Goal: Information Seeking & Learning: Learn about a topic

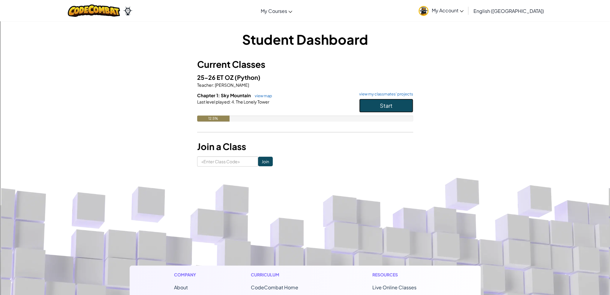
click at [401, 105] on button "Start" at bounding box center [386, 106] width 54 height 14
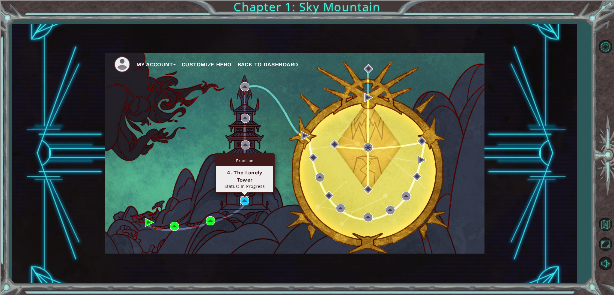
click at [244, 201] on img at bounding box center [244, 200] width 9 height 9
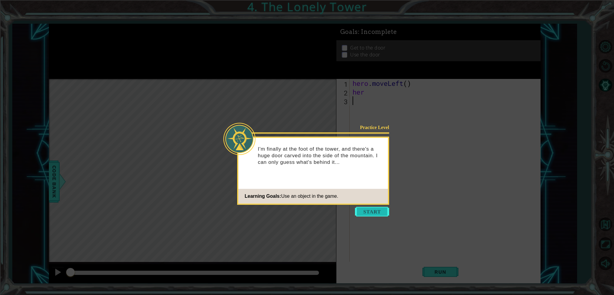
click at [373, 213] on button "Start" at bounding box center [372, 212] width 34 height 10
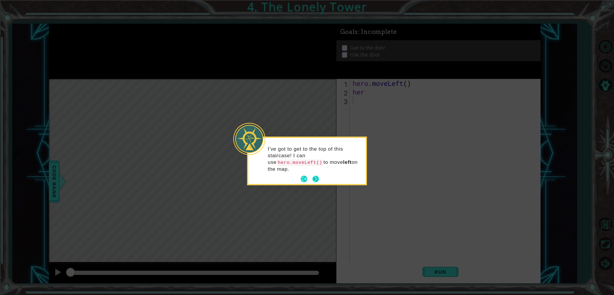
click at [317, 176] on button "Next" at bounding box center [316, 179] width 7 height 7
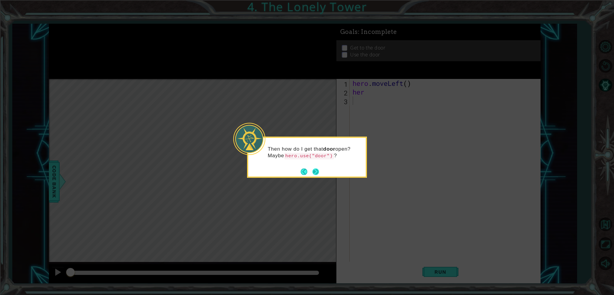
click at [316, 169] on button "Next" at bounding box center [316, 171] width 7 height 7
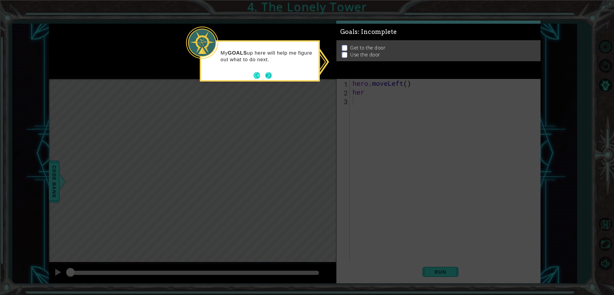
click at [271, 76] on button "Next" at bounding box center [269, 75] width 7 height 7
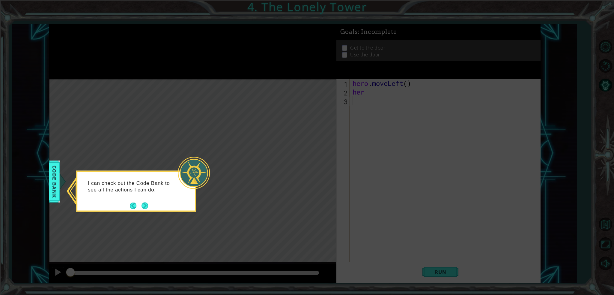
click at [151, 202] on div "I can check out the Code Bank to see all the actions I can do." at bounding box center [136, 189] width 118 height 30
click at [147, 204] on button "Next" at bounding box center [145, 205] width 7 height 7
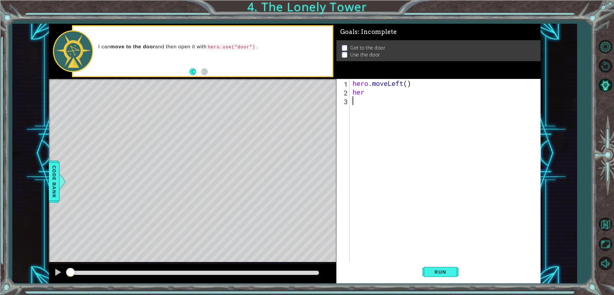
click at [370, 95] on div "hero . moveLeft ( ) her" at bounding box center [447, 179] width 191 height 200
click at [401, 108] on div "hero.move U p press enter hero. u se press enter" at bounding box center [428, 111] width 113 height 29
type textarea "hero.use("door")"
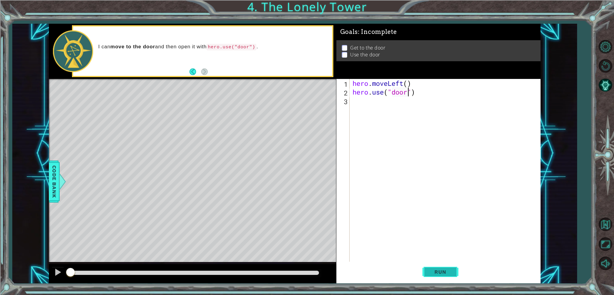
click at [434, 272] on span "Run" at bounding box center [441, 272] width 24 height 6
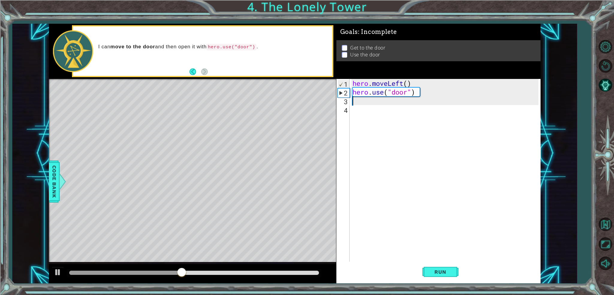
scroll to position [0, 0]
click at [362, 103] on div "hero . moveLeft ( ) hero . use ( "door" )" at bounding box center [447, 179] width 191 height 200
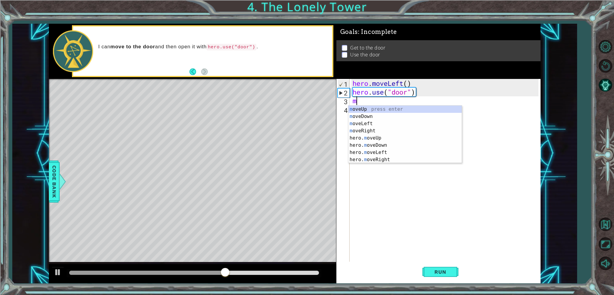
type textarea "mo"
click at [380, 106] on div "mo veUp press enter mo veDown press enter mo veLeft press enter mo veRight pres…" at bounding box center [405, 142] width 113 height 72
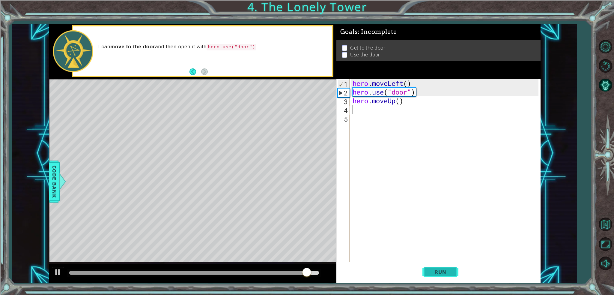
click at [439, 272] on span "Run" at bounding box center [441, 272] width 24 height 6
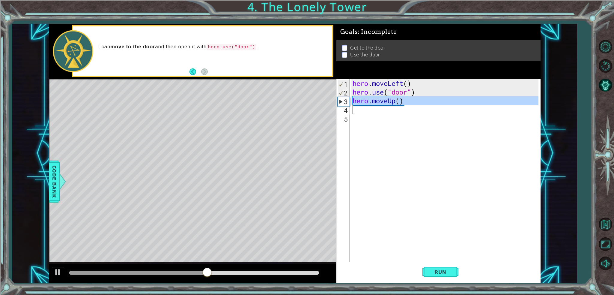
drag, startPoint x: 354, startPoint y: 100, endPoint x: 414, endPoint y: 110, distance: 61.4
click at [414, 110] on div "hero . moveLeft ( ) hero . use ( "door" ) hero . moveUp ( )" at bounding box center [447, 179] width 191 height 200
type textarea "hero.moveUp()"
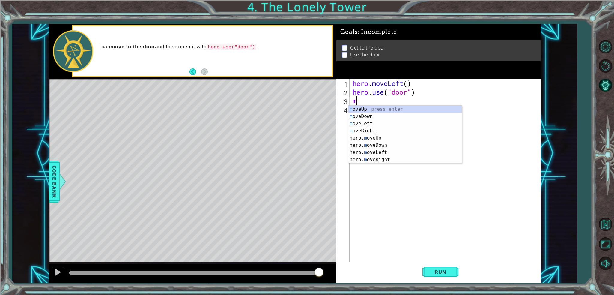
type textarea "mo"
click at [360, 121] on div "mo veUp press enter mo veDown press enter mo veLeft press enter mo veRight pres…" at bounding box center [405, 142] width 113 height 72
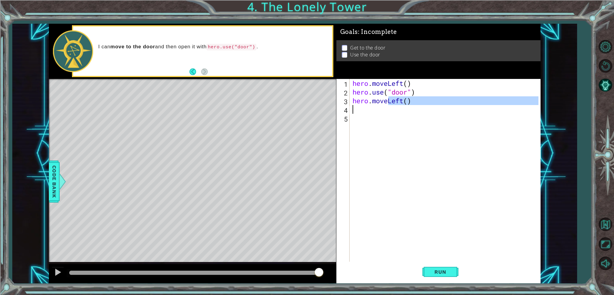
drag, startPoint x: 389, startPoint y: 101, endPoint x: 417, endPoint y: 110, distance: 29.6
click at [417, 110] on div "hero . moveLeft ( ) hero . use ( "door" ) hero . moveLeft ( )" at bounding box center [447, 179] width 191 height 200
type textarea "hero.move"
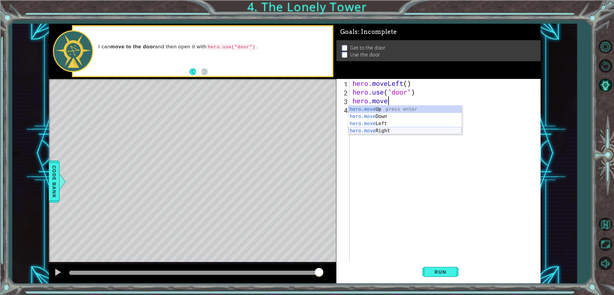
click at [376, 134] on div "hero.move Up press enter hero.move Down press enter hero.move Left press enter …" at bounding box center [405, 127] width 113 height 43
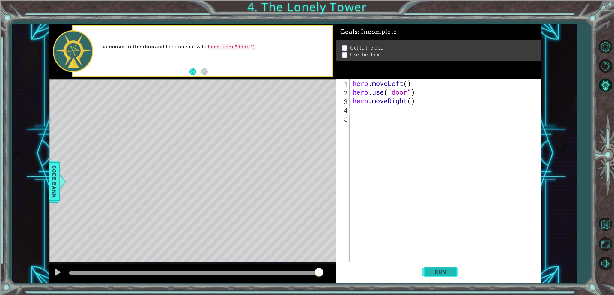
click at [438, 271] on span "Run" at bounding box center [441, 272] width 24 height 6
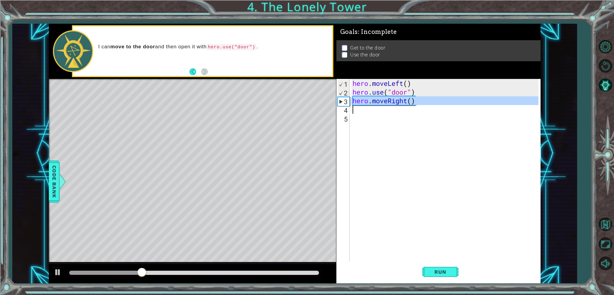
drag, startPoint x: 355, startPoint y: 102, endPoint x: 425, endPoint y: 107, distance: 70.1
click at [425, 107] on div "hero . moveLeft ( ) hero . use ( "door" ) hero . moveRight ( )" at bounding box center [447, 179] width 191 height 200
type textarea "hero.moveRight()"
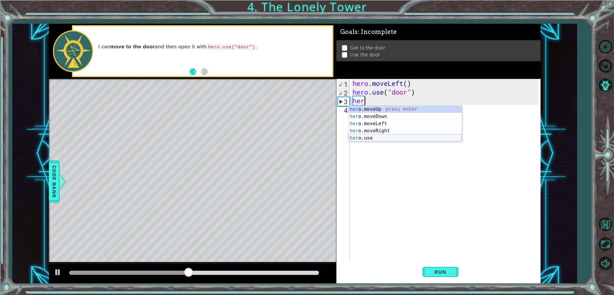
type textarea "hero"
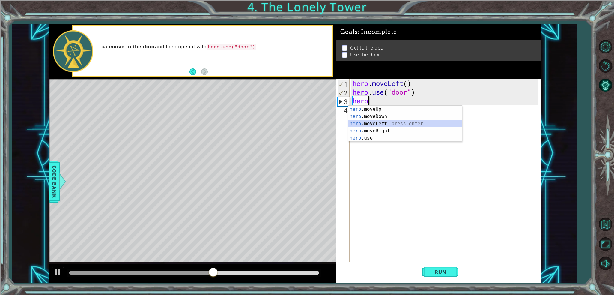
click at [389, 125] on div "hero .moveUp press enter hero .moveDown press enter hero .moveLeft press enter …" at bounding box center [405, 131] width 113 height 50
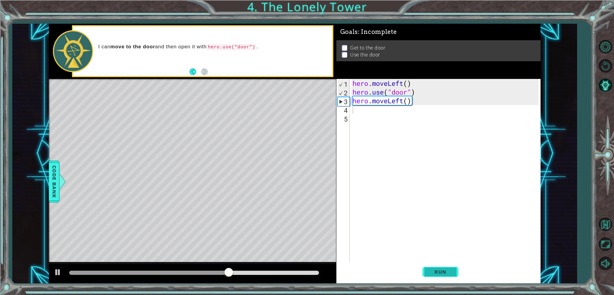
click at [446, 274] on span "Run" at bounding box center [441, 272] width 24 height 6
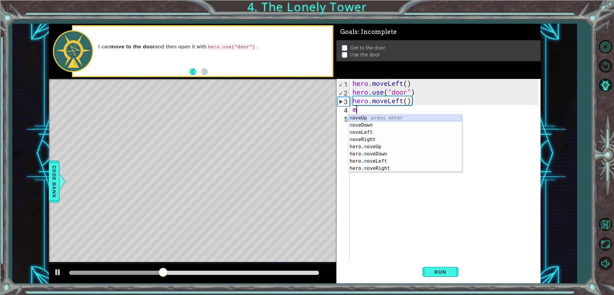
type textarea "mo"
click at [382, 147] on div "mo veUp press enter mo veDown press enter mo veLeft press enter mo veRight pres…" at bounding box center [405, 150] width 113 height 72
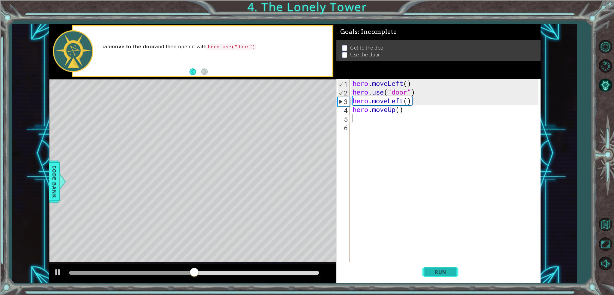
click at [448, 267] on button "Run" at bounding box center [441, 272] width 36 height 20
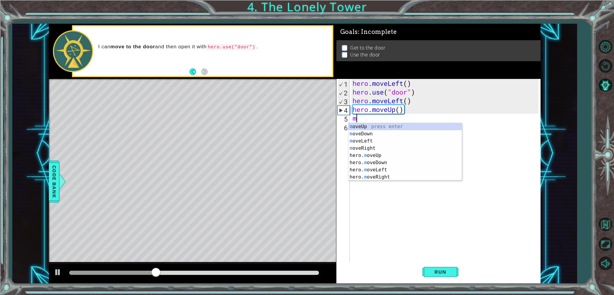
type textarea "mo"
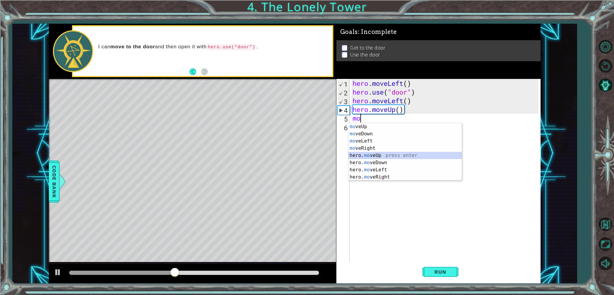
click at [379, 152] on div "mo veUp press enter mo veDown press enter mo veLeft press enter mo veRight pres…" at bounding box center [405, 159] width 113 height 72
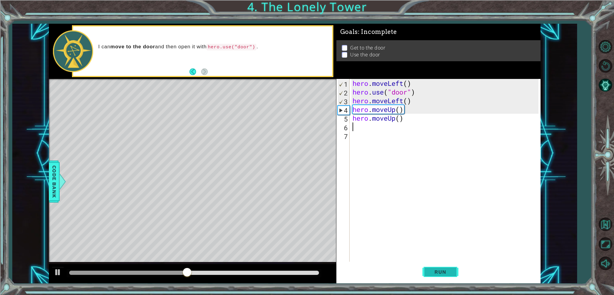
click at [433, 275] on span "Run" at bounding box center [441, 272] width 24 height 6
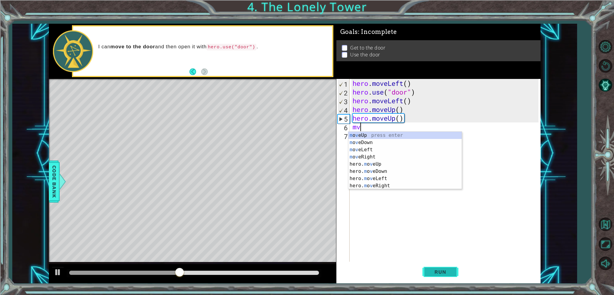
type textarea "mve"
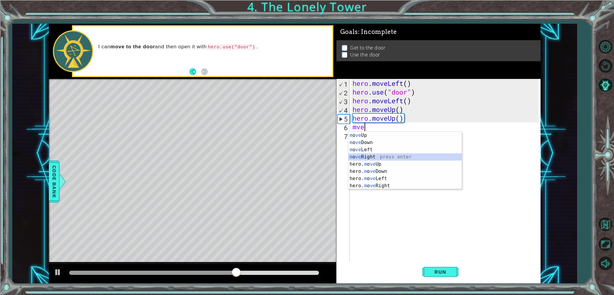
click at [382, 158] on div "m o ve Up press enter m o ve Down press enter m o ve Left press enter m o ve Ri…" at bounding box center [405, 168] width 113 height 72
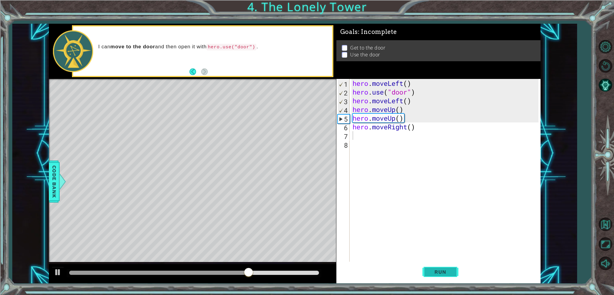
click at [430, 272] on span "Run" at bounding box center [441, 272] width 24 height 6
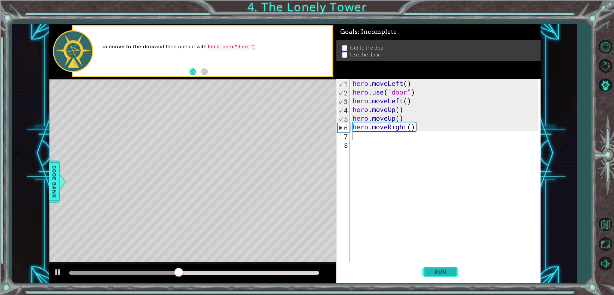
type textarea "m"
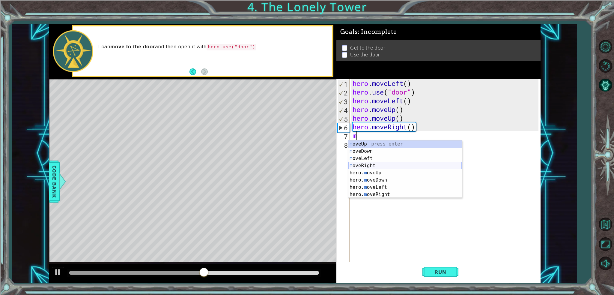
click at [381, 164] on div "m oveUp press enter m oveDown press enter m oveLeft press enter m oveRight pres…" at bounding box center [405, 176] width 113 height 72
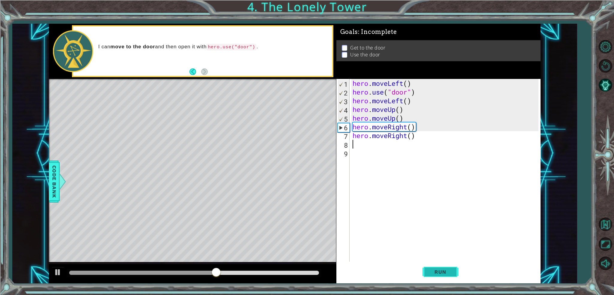
click at [438, 270] on span "Run" at bounding box center [441, 272] width 24 height 6
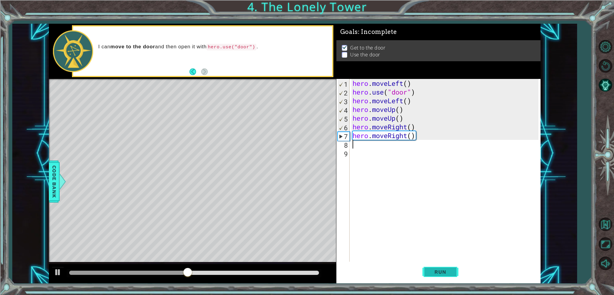
type textarea "u"
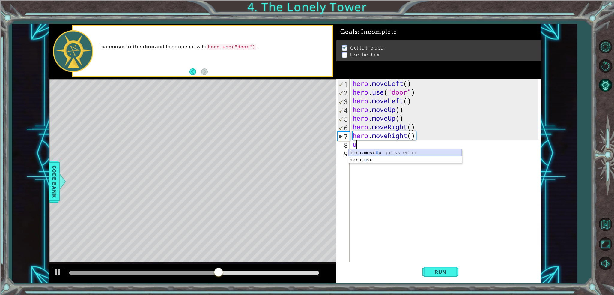
click at [361, 155] on div "hero.move U p press enter hero. u se press enter" at bounding box center [405, 163] width 113 height 29
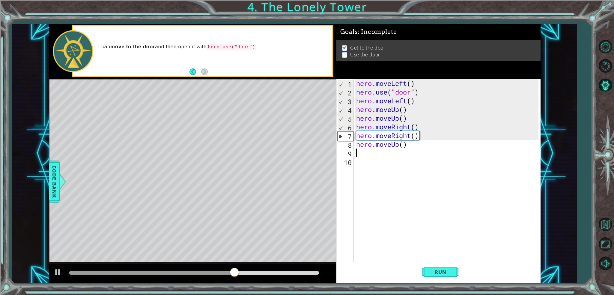
click at [406, 146] on div "hero . moveLeft ( ) hero . use ( "door" ) hero . moveLeft ( ) hero . moveUp ( )…" at bounding box center [448, 179] width 187 height 200
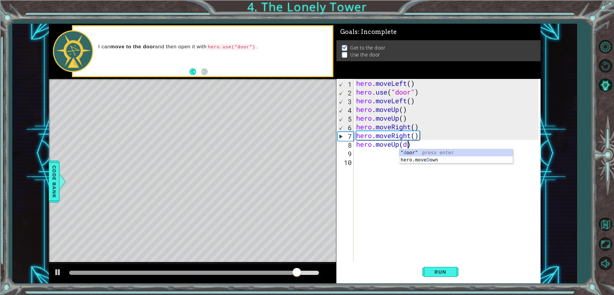
scroll to position [0, 2]
click at [425, 151] on div "hero.move Do wn press enter " do or" press enter move Do wn press enter" at bounding box center [456, 167] width 113 height 36
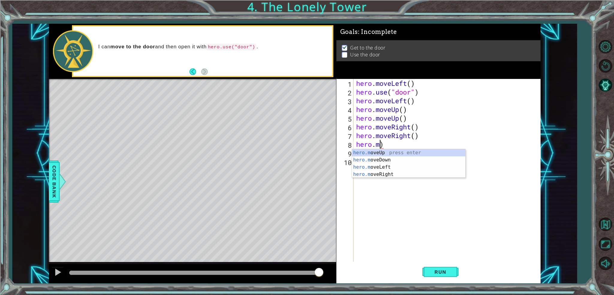
scroll to position [0, 1]
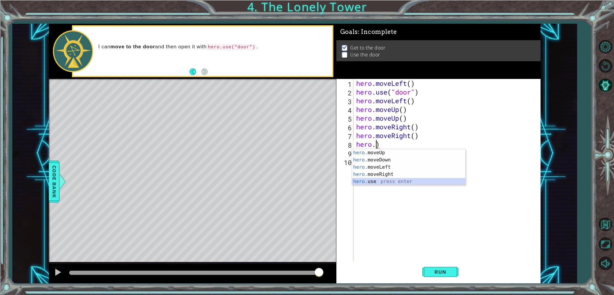
click at [409, 179] on div "hero. moveUp press enter hero. moveDown press enter hero. moveLeft press enter …" at bounding box center [408, 174] width 113 height 50
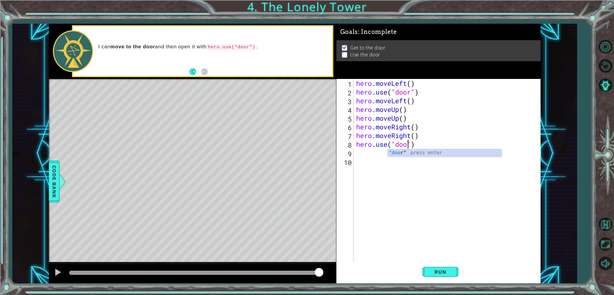
scroll to position [0, 2]
type textarea "hero.use("door")"
click at [446, 269] on span "Run" at bounding box center [441, 272] width 24 height 6
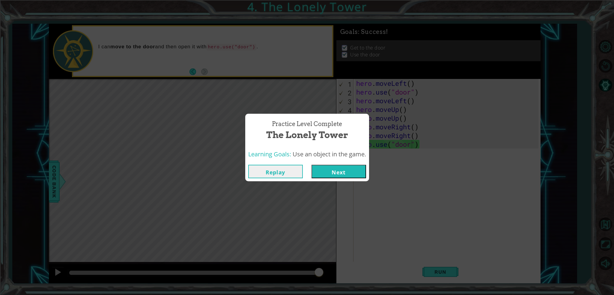
click at [338, 167] on button "Next" at bounding box center [339, 172] width 55 height 14
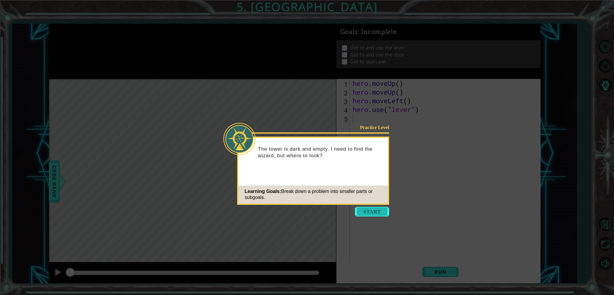
click at [377, 215] on button "Start" at bounding box center [372, 212] width 34 height 10
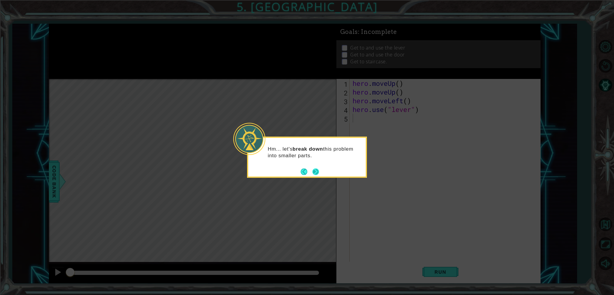
click at [316, 168] on button "Next" at bounding box center [316, 171] width 7 height 7
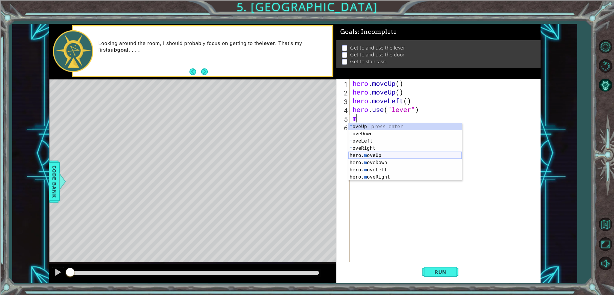
type textarea "mo"
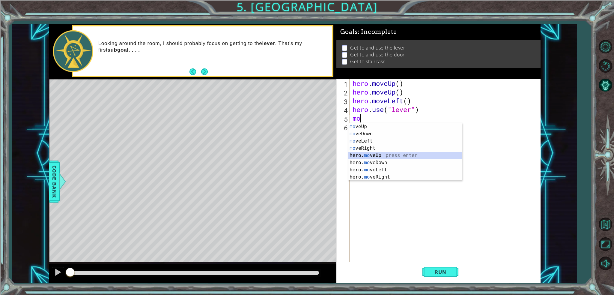
click at [374, 153] on div "mo veUp press enter mo veDown press enter mo veLeft press enter mo veRight pres…" at bounding box center [405, 159] width 113 height 72
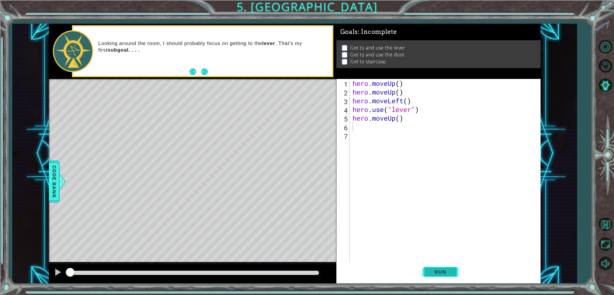
click at [441, 269] on span "Run" at bounding box center [441, 272] width 24 height 6
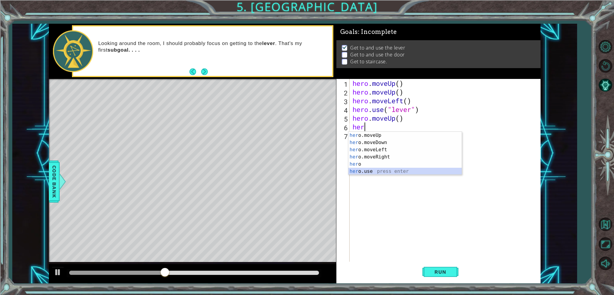
drag, startPoint x: 365, startPoint y: 171, endPoint x: 424, endPoint y: 232, distance: 84.7
click at [370, 179] on body "1 ההההההההההההההההההההההההההההההההההההההההההההההההההההההההההההההההההההההההההההה…" at bounding box center [307, 147] width 614 height 295
drag, startPoint x: 367, startPoint y: 170, endPoint x: 416, endPoint y: 228, distance: 76.6
click at [368, 172] on div "her o.moveUp press enter her o.moveDown press enter her o.moveLeft press enter …" at bounding box center [405, 161] width 113 height 58
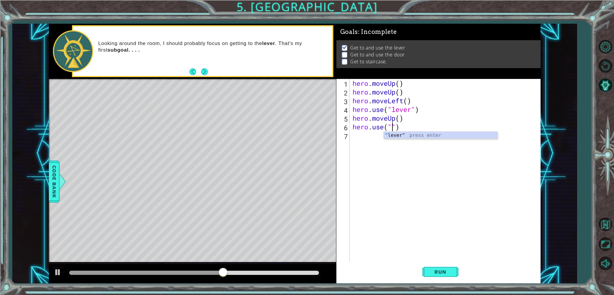
scroll to position [0, 2]
click at [431, 138] on div ""l ever" press enter" at bounding box center [440, 143] width 113 height 22
type textarea "hero.use("lever")"
click at [431, 269] on span "Run" at bounding box center [441, 272] width 24 height 6
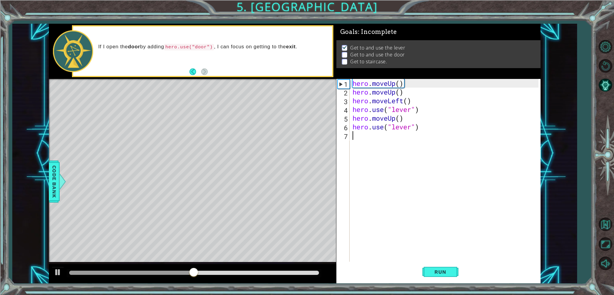
click at [412, 137] on div "hero . moveUp ( ) hero . moveUp ( ) hero . moveLeft ( ) hero . use ( "lever" ) …" at bounding box center [447, 179] width 191 height 200
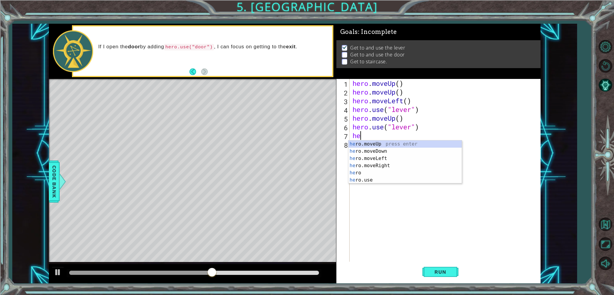
scroll to position [0, 0]
click at [388, 182] on div "hero press enter hero .moveUp press enter hero .moveDown press enter hero .move…" at bounding box center [405, 169] width 113 height 58
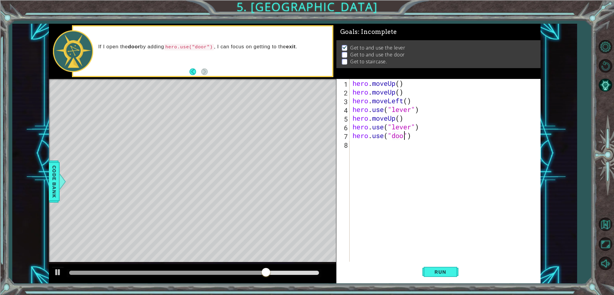
type textarea "hero.use("door")"
click at [442, 272] on span "Run" at bounding box center [441, 272] width 24 height 6
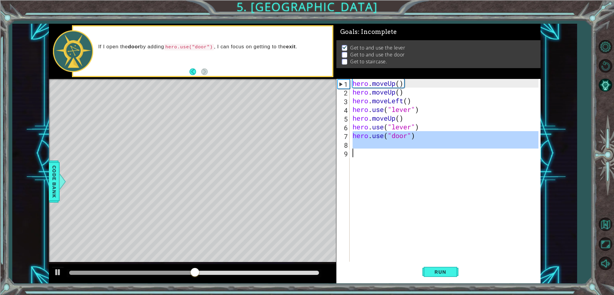
drag, startPoint x: 354, startPoint y: 134, endPoint x: 454, endPoint y: 163, distance: 104.1
click at [454, 163] on div "hero . moveUp ( ) hero . moveUp ( ) hero . moveLeft ( ) hero . use ( "lever" ) …" at bounding box center [447, 179] width 191 height 200
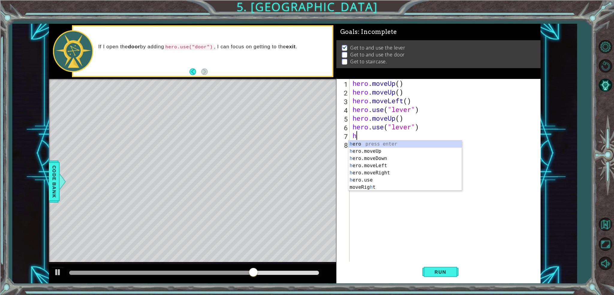
type textarea "her"
click at [381, 173] on div "her o press enter her o.moveUp press enter her o.moveDown press enter her o.mov…" at bounding box center [405, 169] width 113 height 58
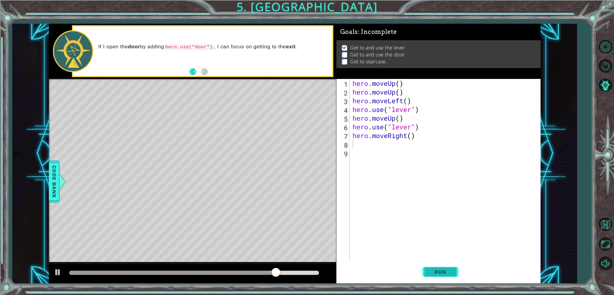
click at [441, 273] on span "Run" at bounding box center [441, 272] width 24 height 6
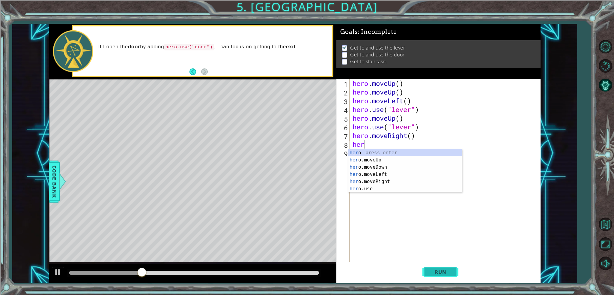
type textarea "hero"
drag, startPoint x: 376, startPoint y: 180, endPoint x: 378, endPoint y: 185, distance: 5.1
click at [376, 180] on div "hero press enter hero .moveUp press enter hero .moveDown press enter hero .move…" at bounding box center [405, 178] width 113 height 58
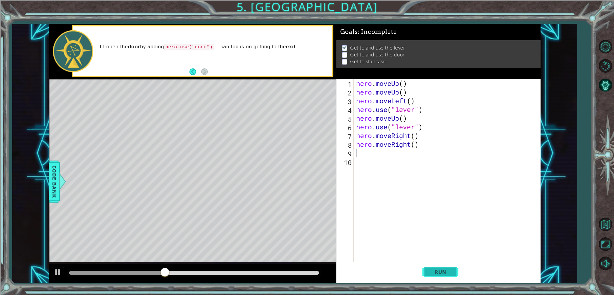
click at [433, 275] on button "Run" at bounding box center [441, 272] width 36 height 20
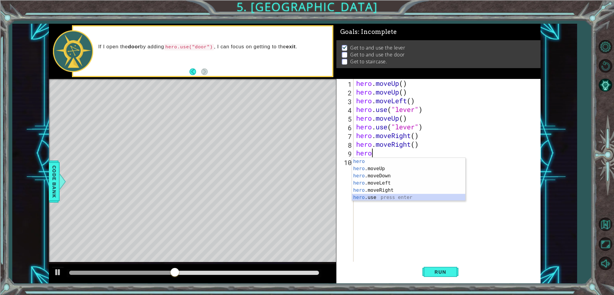
click at [382, 199] on div "hero press enter hero .moveUp press enter hero .moveDown press enter hero .move…" at bounding box center [408, 187] width 113 height 58
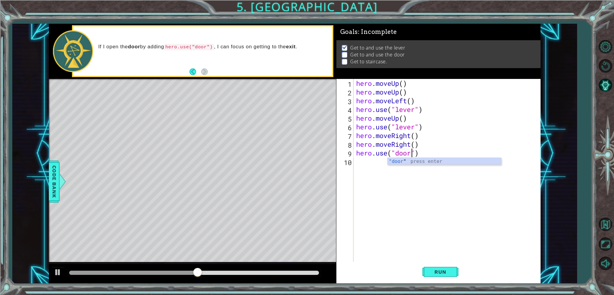
scroll to position [0, 2]
click at [435, 269] on button "Run" at bounding box center [441, 272] width 36 height 20
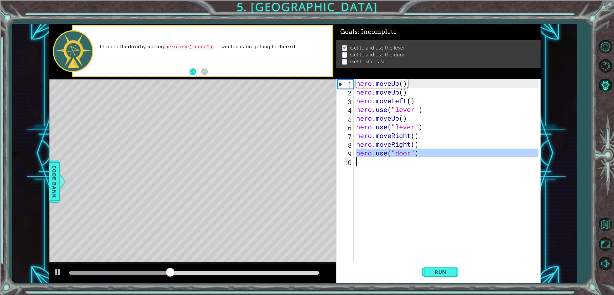
drag, startPoint x: 357, startPoint y: 154, endPoint x: 443, endPoint y: 178, distance: 89.6
click at [443, 178] on div "hero . moveUp ( ) hero . moveUp ( ) hero . moveLeft ( ) hero . use ( "lever" ) …" at bounding box center [448, 179] width 187 height 200
type textarea "hero.use("door")"
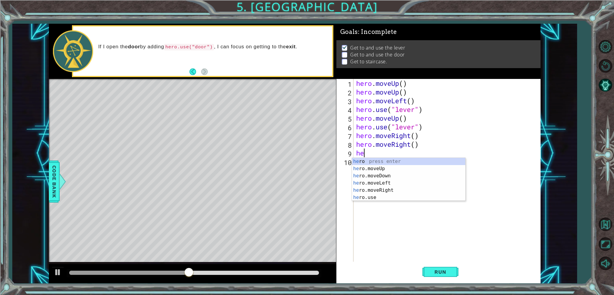
scroll to position [0, 0]
type textarea "hero"
click at [390, 187] on div "hero press enter hero .moveUp press enter hero .moveDown press enter hero .move…" at bounding box center [408, 187] width 113 height 58
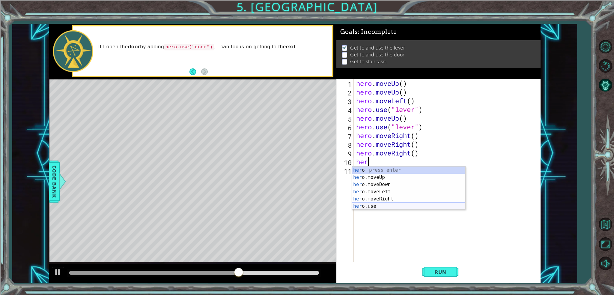
click at [381, 208] on div "her o press enter her o.moveUp press enter her o.moveDown press enter her o.mov…" at bounding box center [408, 196] width 113 height 58
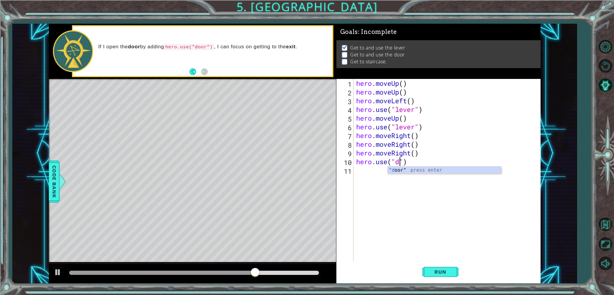
scroll to position [0, 2]
click at [421, 169] on div ""d oor" press enter" at bounding box center [444, 178] width 113 height 22
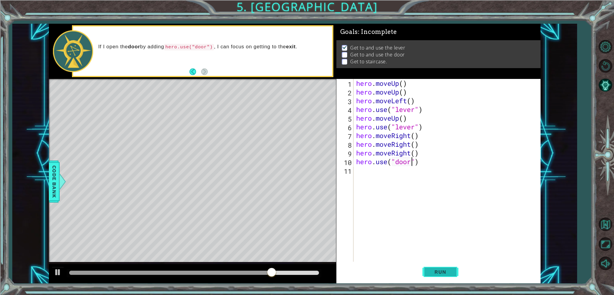
type textarea "hero.use("door")"
click at [446, 273] on span "Run" at bounding box center [441, 272] width 24 height 6
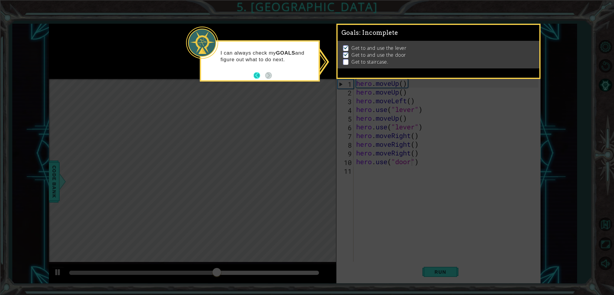
click at [256, 74] on button "Back" at bounding box center [260, 75] width 12 height 7
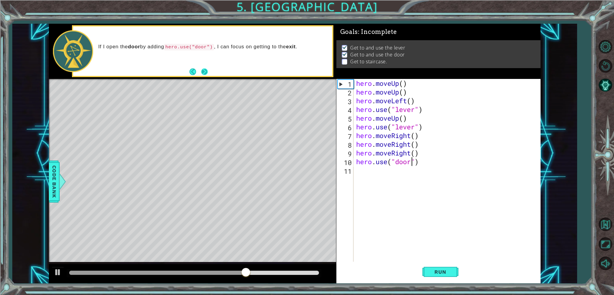
click at [208, 71] on button "Next" at bounding box center [204, 71] width 7 height 7
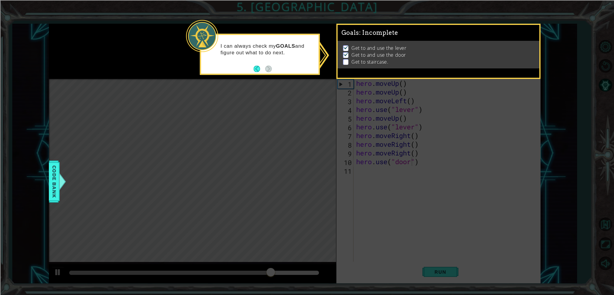
click at [348, 60] on p at bounding box center [345, 62] width 5 height 6
drag, startPoint x: 435, startPoint y: 264, endPoint x: 404, endPoint y: 246, distance: 35.7
click at [425, 259] on icon at bounding box center [307, 147] width 614 height 295
click at [254, 69] on button "Back" at bounding box center [260, 68] width 12 height 7
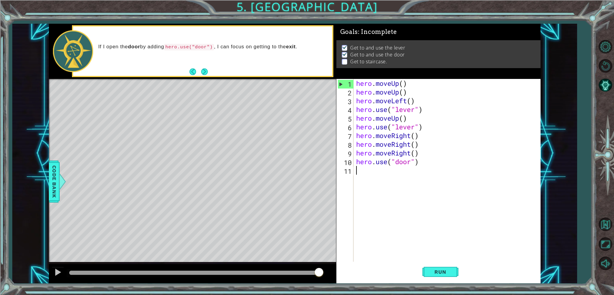
click at [434, 170] on div "hero . moveUp ( ) hero . moveUp ( ) hero . moveLeft ( ) hero . use ( "lever" ) …" at bounding box center [448, 179] width 187 height 200
click at [428, 165] on div "hero . moveUp ( ) hero . moveUp ( ) hero . moveLeft ( ) hero . use ( "lever" ) …" at bounding box center [448, 179] width 187 height 200
type textarea "hero.use("door")"
click at [434, 165] on div "hero . moveUp ( ) hero . moveUp ( ) hero . moveLeft ( ) hero . use ( "lever" ) …" at bounding box center [447, 170] width 184 height 183
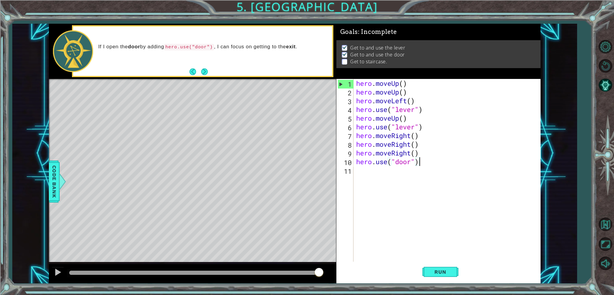
click at [428, 165] on div "hero . moveUp ( ) hero . moveUp ( ) hero . moveLeft ( ) hero . use ( "lever" ) …" at bounding box center [448, 179] width 187 height 200
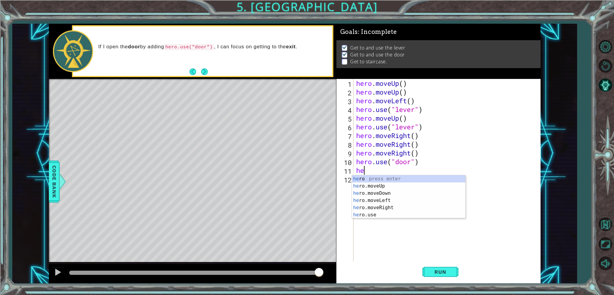
type textarea "her"
click at [367, 186] on div "her o press enter her o.moveUp press enter her o.moveDown press enter her o.mov…" at bounding box center [408, 204] width 113 height 58
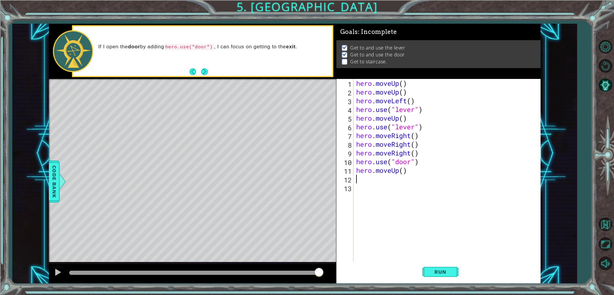
type textarea "g"
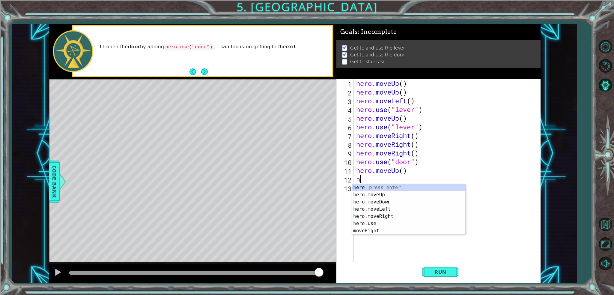
type textarea "he"
click at [376, 196] on div "he ro press enter he ro.moveUp press enter he ro.moveDown press enter he ro.mov…" at bounding box center [408, 213] width 113 height 58
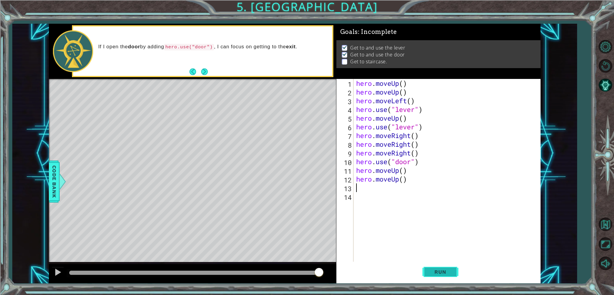
drag, startPoint x: 433, startPoint y: 266, endPoint x: 436, endPoint y: 271, distance: 5.8
click at [435, 269] on button "Run" at bounding box center [441, 272] width 36 height 20
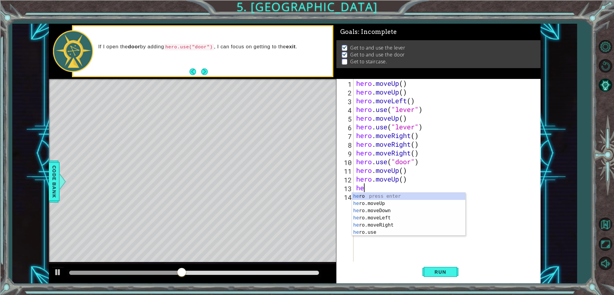
type textarea "her"
click at [384, 216] on div "her o press enter her o.moveUp press enter her o.moveDown press enter her o.mov…" at bounding box center [408, 222] width 113 height 58
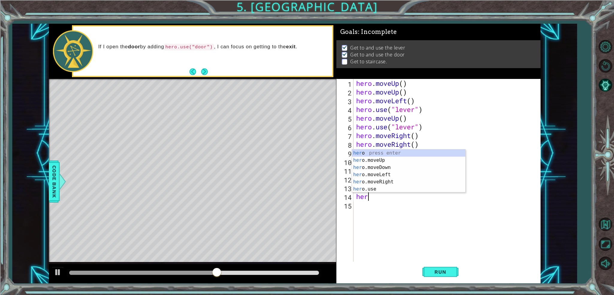
type textarea "hero"
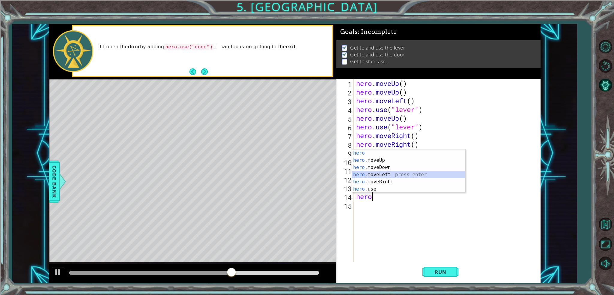
click at [384, 173] on div "hero press enter hero .moveUp press enter hero .moveDown press enter hero .move…" at bounding box center [408, 178] width 113 height 58
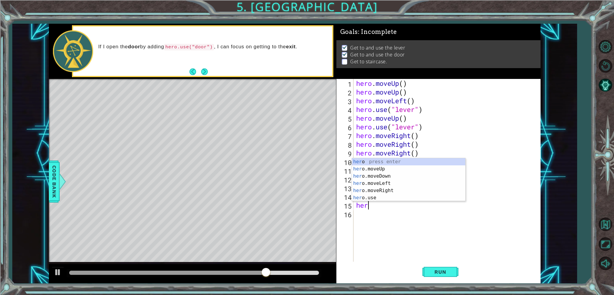
type textarea "hero"
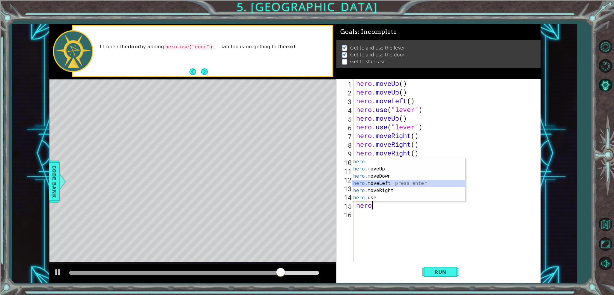
click at [394, 185] on div "hero press enter hero .moveUp press enter hero .moveDown press enter hero .move…" at bounding box center [408, 187] width 113 height 58
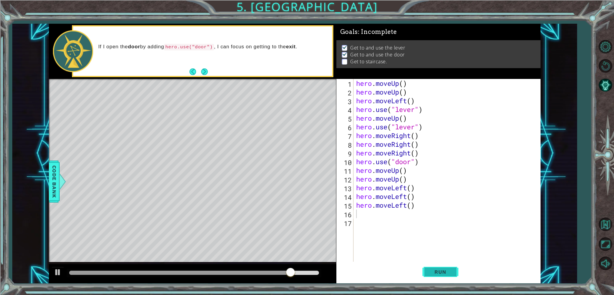
click at [449, 268] on button "Run" at bounding box center [441, 272] width 36 height 20
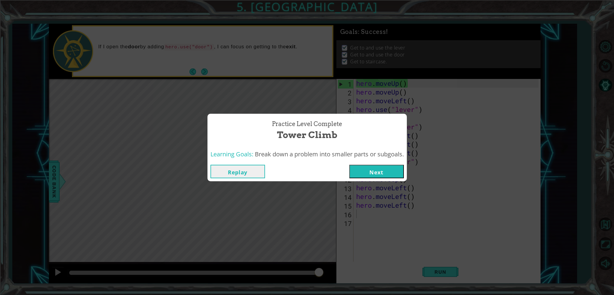
click at [383, 171] on button "Next" at bounding box center [377, 172] width 55 height 14
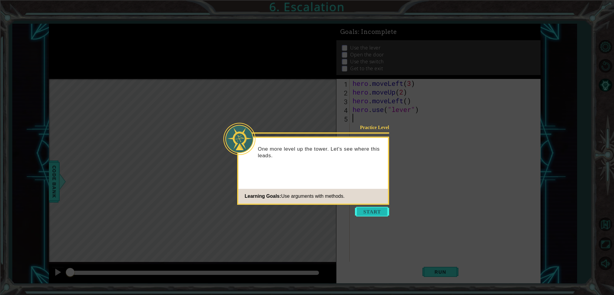
click at [373, 212] on button "Start" at bounding box center [372, 212] width 34 height 10
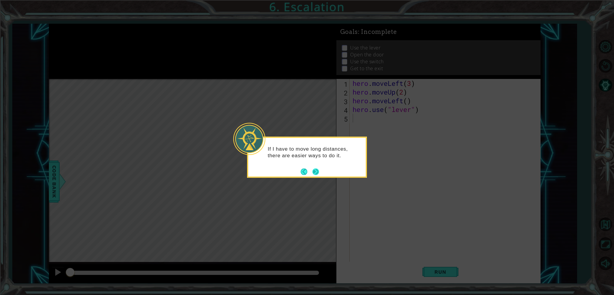
click at [316, 170] on button "Next" at bounding box center [316, 171] width 7 height 7
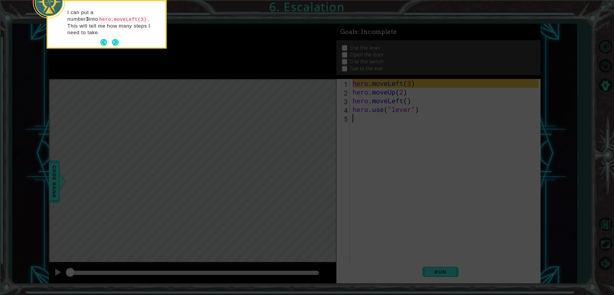
click at [116, 39] on button "Next" at bounding box center [115, 42] width 7 height 7
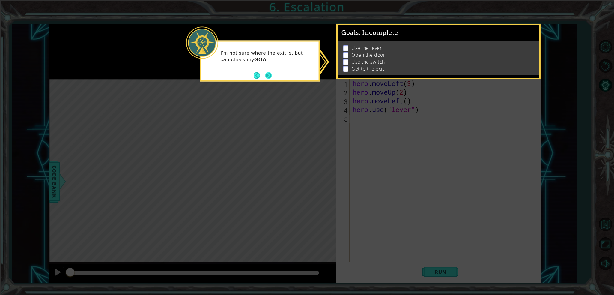
click at [270, 76] on button "Next" at bounding box center [269, 75] width 7 height 7
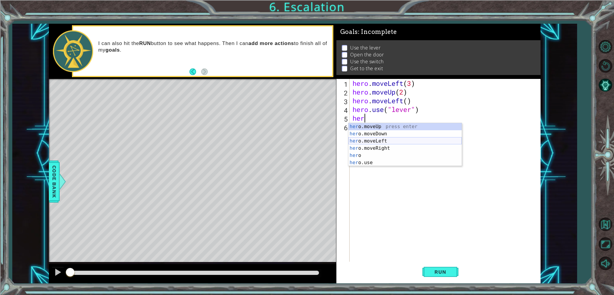
drag, startPoint x: 392, startPoint y: 142, endPoint x: 416, endPoint y: 175, distance: 40.9
click at [393, 142] on div "her o.moveUp press enter her o.moveDown press enter her o.moveLeft press enter …" at bounding box center [405, 152] width 113 height 58
type textarea "hero.moveLeft(1)"
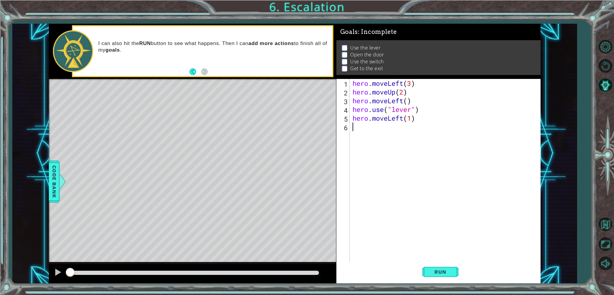
click at [445, 126] on div "hero . moveLeft ( 3 ) hero . moveUp ( 2 ) hero . moveLeft ( ) hero . use ( "lev…" at bounding box center [447, 179] width 191 height 200
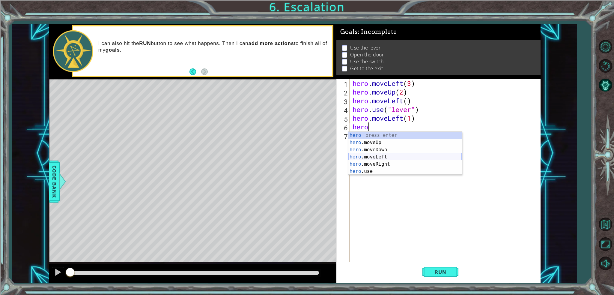
click at [390, 155] on div "hero press enter hero .moveUp press enter hero .moveDown press enter hero .move…" at bounding box center [405, 161] width 113 height 58
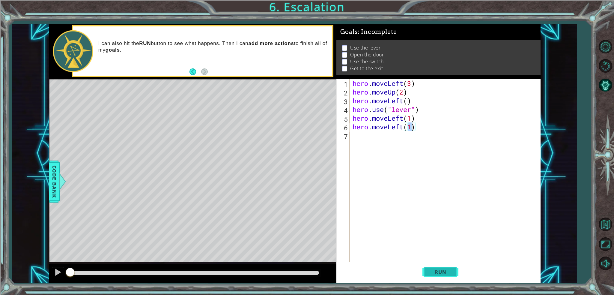
click at [438, 268] on button "Run" at bounding box center [441, 272] width 36 height 20
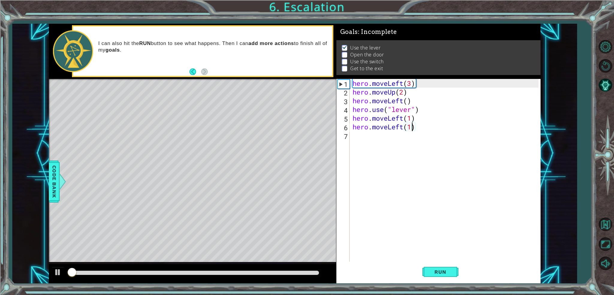
scroll to position [2, 0]
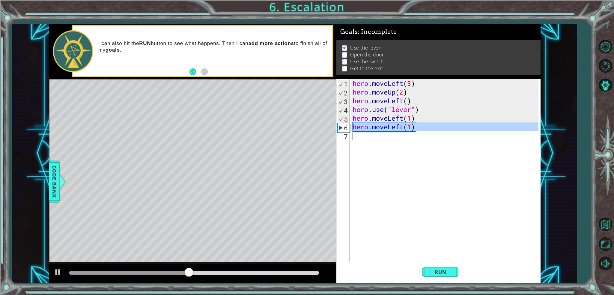
drag, startPoint x: 352, startPoint y: 127, endPoint x: 456, endPoint y: 134, distance: 104.3
click at [456, 134] on div "hero . moveLeft ( 3 ) hero . moveUp ( 2 ) hero . moveLeft ( ) hero . use ( "lev…" at bounding box center [447, 179] width 191 height 200
type textarea "hero.moveLeft(1)"
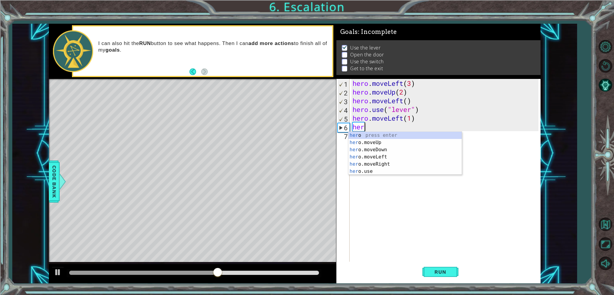
scroll to position [0, 0]
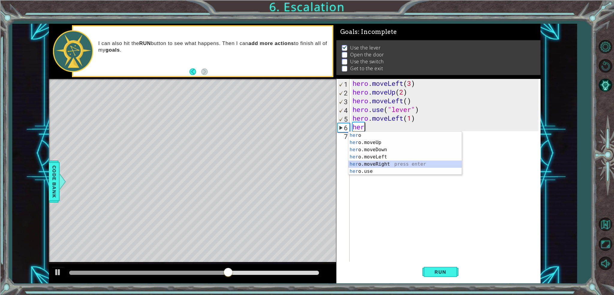
click at [395, 163] on div "her o press enter her o.moveUp press enter her o.moveDown press enter her o.mov…" at bounding box center [405, 161] width 113 height 58
type textarea "hero.moveRight(1)"
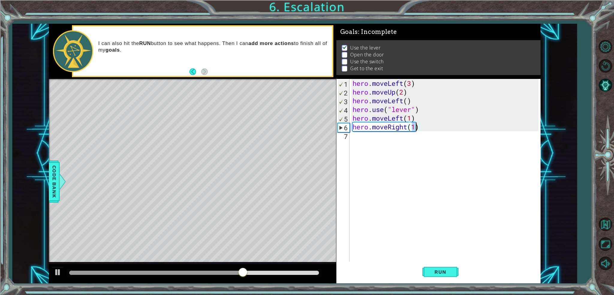
click at [414, 140] on div "hero . moveLeft ( 3 ) hero . moveUp ( 2 ) hero . moveLeft ( ) hero . use ( "lev…" at bounding box center [447, 179] width 191 height 200
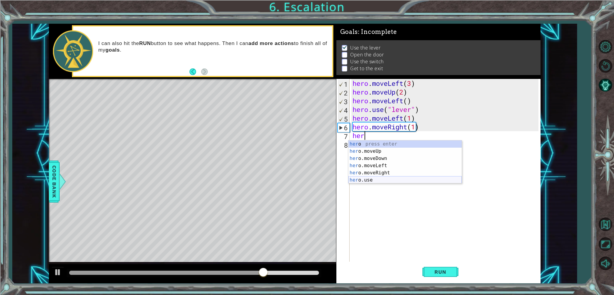
click at [399, 180] on div "her o press enter her o.moveUp press enter her o.moveDown press enter her o.mov…" at bounding box center [405, 169] width 113 height 58
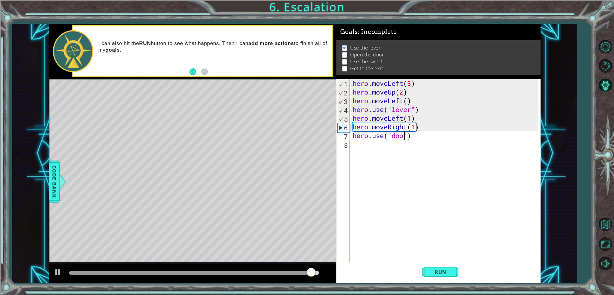
scroll to position [0, 2]
drag, startPoint x: 450, startPoint y: 274, endPoint x: 450, endPoint y: 269, distance: 4.8
click at [450, 274] on span "Run" at bounding box center [441, 272] width 24 height 6
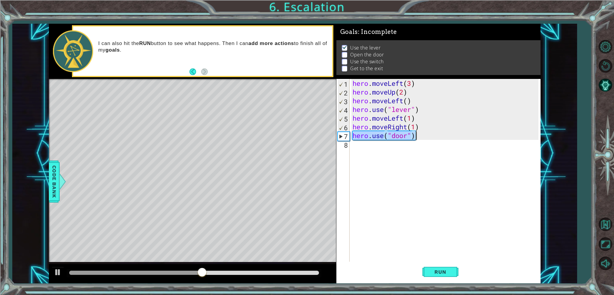
drag, startPoint x: 354, startPoint y: 134, endPoint x: 435, endPoint y: 139, distance: 81.8
click at [435, 139] on div "hero . moveLeft ( 3 ) hero . moveUp ( 2 ) hero . moveLeft ( ) hero . use ( "lev…" at bounding box center [447, 179] width 191 height 200
drag, startPoint x: 354, startPoint y: 134, endPoint x: 440, endPoint y: 142, distance: 85.9
click at [440, 142] on div "hero . moveLeft ( 3 ) hero . moveUp ( 2 ) hero . moveLeft ( ) hero . use ( "lev…" at bounding box center [447, 179] width 191 height 200
type textarea "hero.use("door")"
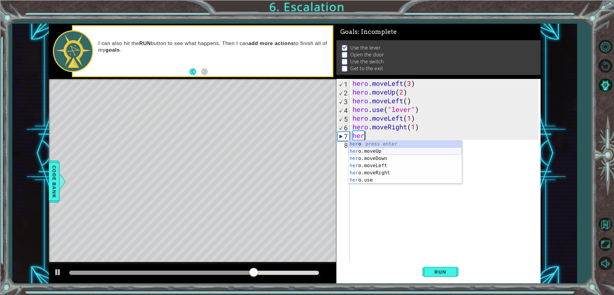
scroll to position [0, 0]
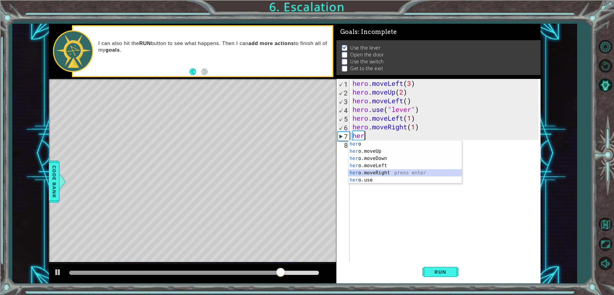
click at [381, 171] on div "her o press enter her o.moveUp press enter her o.moveDown press enter her o.mov…" at bounding box center [405, 169] width 113 height 58
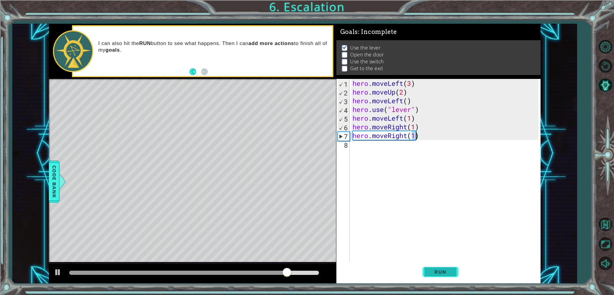
type textarea "hero.moveRight(1)"
click at [443, 272] on span "Run" at bounding box center [441, 272] width 24 height 6
click at [50, 171] on span "Code Bank" at bounding box center [55, 181] width 10 height 37
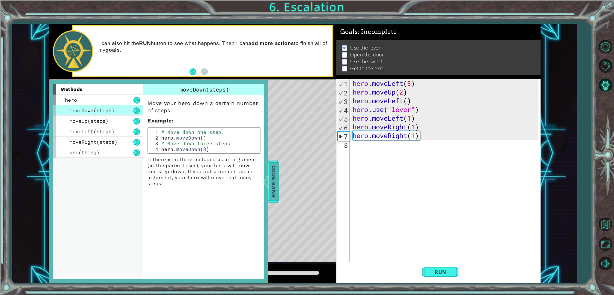
click at [270, 180] on span "Code Bank" at bounding box center [274, 181] width 10 height 37
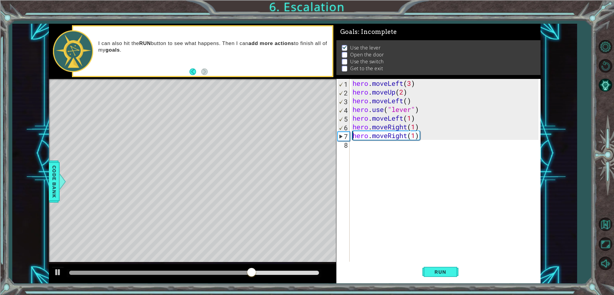
click at [352, 136] on div "hero . moveLeft ( 3 ) hero . moveUp ( 2 ) hero . moveLeft ( ) hero . use ( "lev…" at bounding box center [447, 179] width 191 height 200
drag, startPoint x: 352, startPoint y: 136, endPoint x: 434, endPoint y: 137, distance: 81.3
click at [434, 137] on div "hero . moveLeft ( 3 ) hero . moveUp ( 2 ) hero . moveLeft ( ) hero . use ( "lev…" at bounding box center [447, 179] width 191 height 200
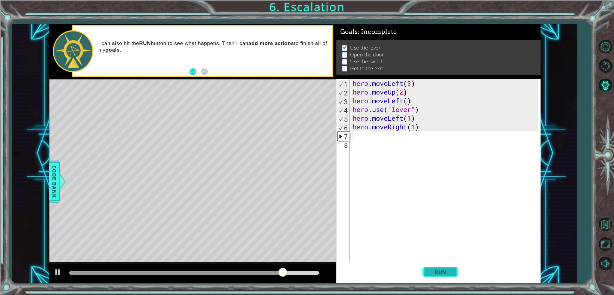
click at [436, 274] on span "Run" at bounding box center [441, 272] width 24 height 6
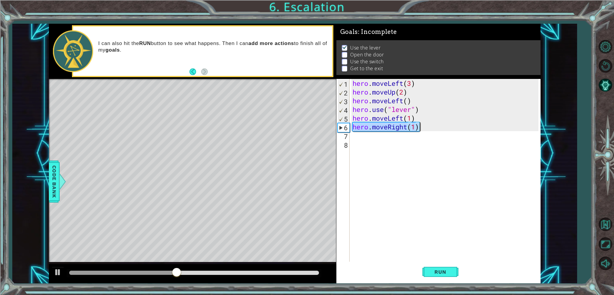
drag, startPoint x: 354, startPoint y: 125, endPoint x: 427, endPoint y: 128, distance: 73.2
click at [427, 128] on div "hero . moveLeft ( 3 ) hero . moveUp ( 2 ) hero . moveLeft ( ) hero . use ( "lev…" at bounding box center [447, 179] width 191 height 200
type textarea "hero.moveRight(1)"
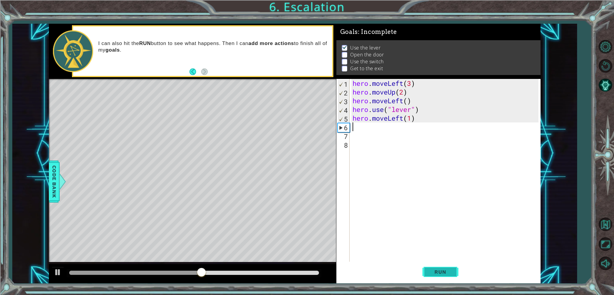
click at [445, 270] on span "Run" at bounding box center [441, 272] width 24 height 6
click at [444, 275] on button "Run" at bounding box center [441, 272] width 36 height 20
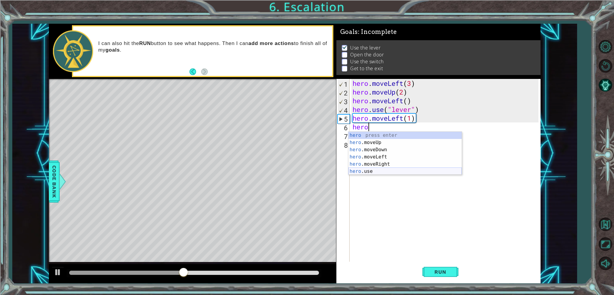
click at [375, 168] on div "hero press enter hero .moveUp press enter hero .moveDown press enter hero .move…" at bounding box center [405, 161] width 113 height 58
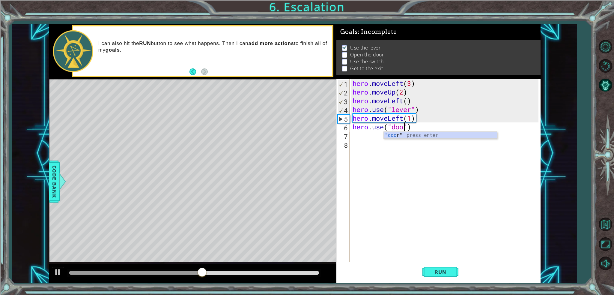
scroll to position [0, 2]
type textarea "hero.use("door")"
click at [453, 270] on button "Run" at bounding box center [441, 272] width 36 height 20
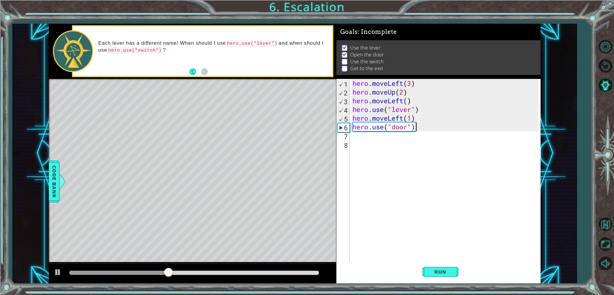
click at [430, 131] on div "hero . moveLeft ( 3 ) hero . moveUp ( 2 ) hero . moveLeft ( ) hero . use ( "lev…" at bounding box center [447, 179] width 191 height 200
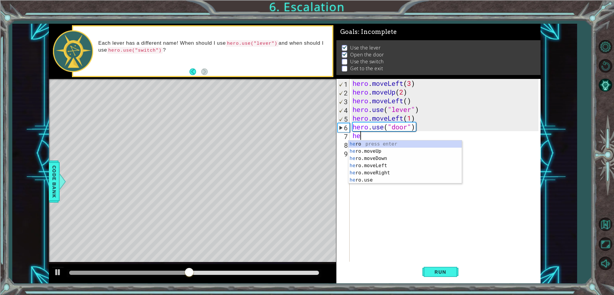
scroll to position [0, 0]
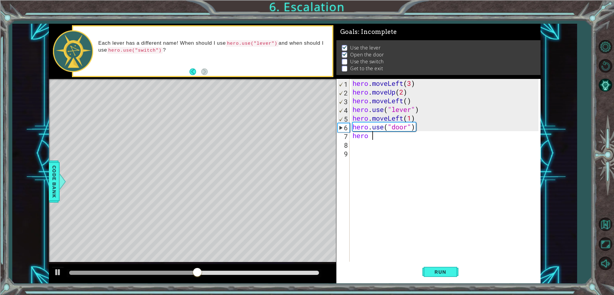
type textarea "hero u"
click at [404, 139] on div "hero . moveLeft ( 3 ) hero . moveUp ( 2 ) hero . moveLeft ( ) hero . use ( "lev…" at bounding box center [447, 179] width 191 height 200
click at [399, 142] on div "hero . moveLeft ( 3 ) hero . moveUp ( 2 ) hero . moveLeft ( ) hero . use ( "lev…" at bounding box center [447, 179] width 191 height 200
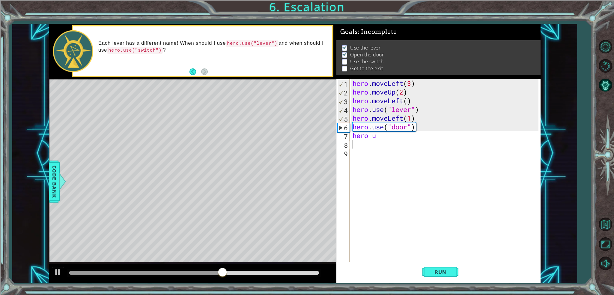
click at [398, 143] on div "hero . moveLeft ( 3 ) hero . moveUp ( 2 ) hero . moveLeft ( ) hero . use ( "lev…" at bounding box center [447, 179] width 191 height 200
click at [398, 138] on div "hero . moveLeft ( 3 ) hero . moveUp ( 2 ) hero . moveLeft ( ) hero . use ( "lev…" at bounding box center [447, 179] width 191 height 200
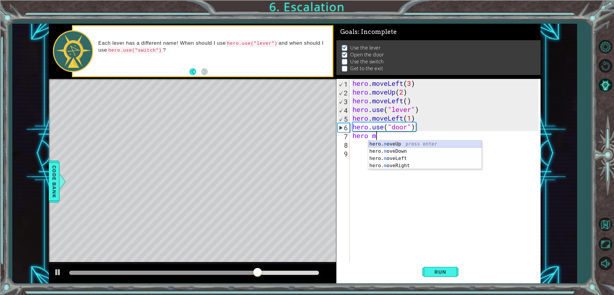
click at [398, 146] on div "hero. m oveUp press enter hero. m oveDown press enter hero. m oveLeft press ent…" at bounding box center [424, 161] width 113 height 43
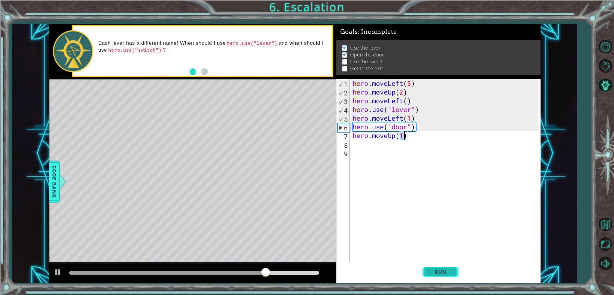
type textarea "hero.moveUp(1)"
click at [442, 274] on span "Run" at bounding box center [441, 272] width 24 height 6
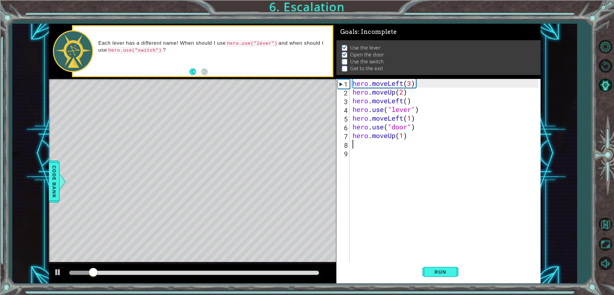
click at [413, 140] on div "hero . moveLeft ( 3 ) hero . moveUp ( 2 ) hero . moveLeft ( ) hero . use ( "lev…" at bounding box center [447, 179] width 191 height 200
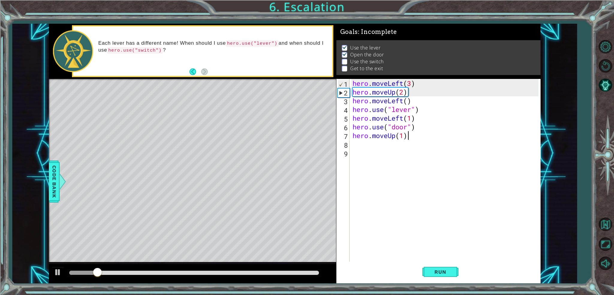
click at [415, 138] on div "hero . moveLeft ( 3 ) hero . moveUp ( 2 ) hero . moveLeft ( ) hero . use ( "lev…" at bounding box center [447, 179] width 191 height 200
type textarea "hero.moveUp(1)"
click at [412, 150] on div "hero . moveLeft ( 3 ) hero . moveUp ( 2 ) hero . moveLeft ( ) hero . use ( "lev…" at bounding box center [447, 179] width 191 height 200
click at [410, 145] on div "hero . moveLeft ( 3 ) hero . moveUp ( 2 ) hero . moveLeft ( ) hero . use ( "lev…" at bounding box center [447, 179] width 191 height 200
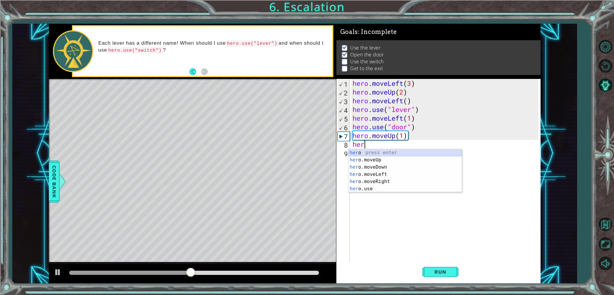
click at [378, 156] on div "her o press enter her o.moveUp press enter her o.moveDown press enter her o.mov…" at bounding box center [405, 178] width 113 height 58
click at [377, 191] on div "hero press enter hero .moveUp press enter hero .moveDown press enter hero .move…" at bounding box center [405, 178] width 113 height 58
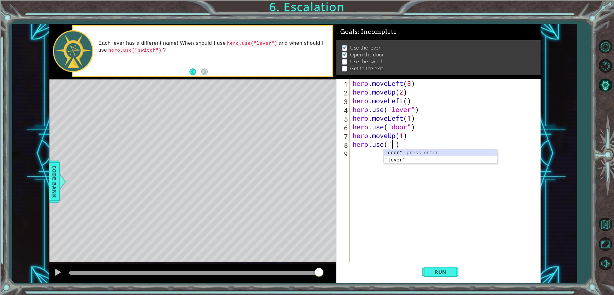
click at [396, 151] on div "" door" press enter " lever" press enter" at bounding box center [440, 163] width 113 height 29
type textarea "hero.use("door")"
click at [429, 149] on div "hero . moveLeft ( 3 ) hero . moveUp ( 2 ) hero . moveLeft ( ) hero . use ( "lev…" at bounding box center [447, 179] width 191 height 200
click at [424, 143] on div "hero . moveLeft ( 3 ) hero . moveUp ( 2 ) hero . moveLeft ( ) hero . use ( "lev…" at bounding box center [447, 179] width 191 height 200
type textarea "hero.use("door")"
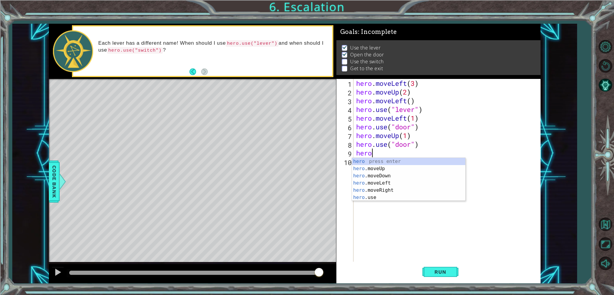
scroll to position [0, 0]
click at [402, 158] on div "hero .move R ight press enter" at bounding box center [408, 169] width 113 height 22
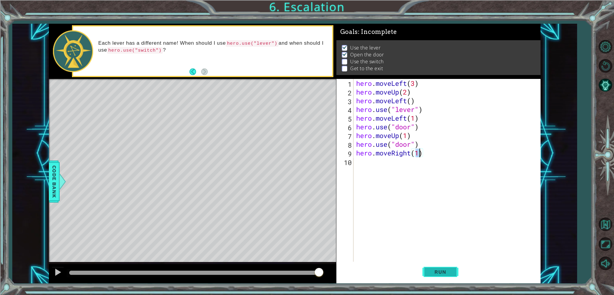
click at [454, 278] on button "Run" at bounding box center [441, 272] width 36 height 20
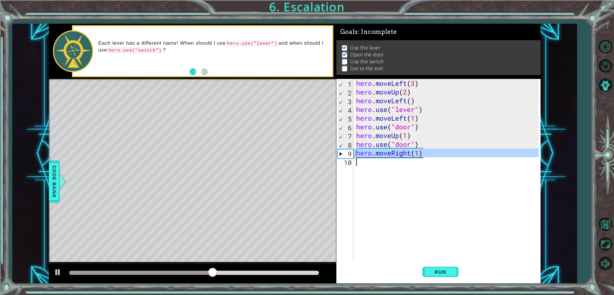
drag, startPoint x: 356, startPoint y: 153, endPoint x: 451, endPoint y: 164, distance: 95.1
click at [451, 164] on div "hero . moveLeft ( 3 ) hero . moveUp ( 2 ) hero . moveLeft ( ) hero . use ( "lev…" at bounding box center [448, 179] width 187 height 200
type textarea "hero.moveRight(1)"
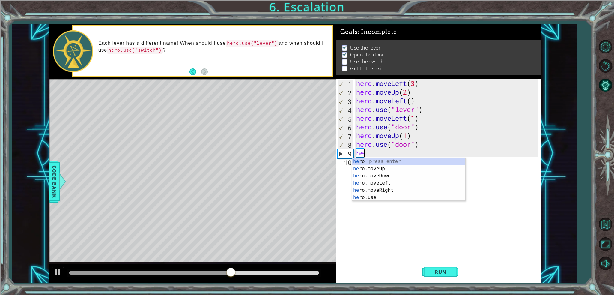
scroll to position [0, 0]
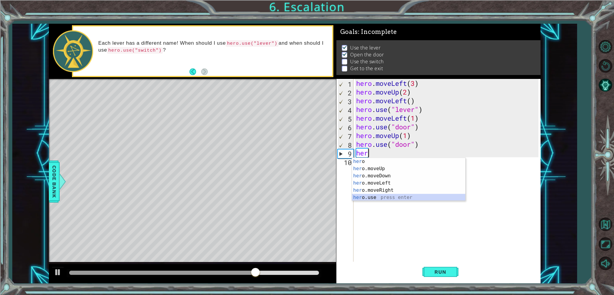
click at [377, 195] on div "her o press enter her o.moveUp press enter her o.moveDown press enter her o.mov…" at bounding box center [408, 187] width 113 height 58
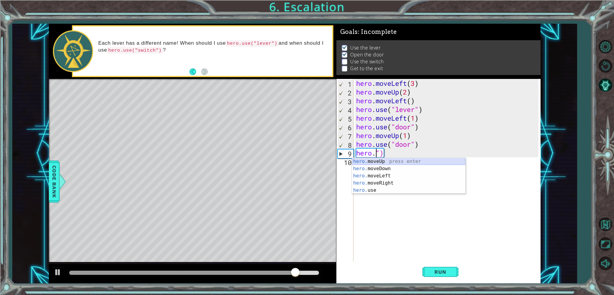
click at [380, 158] on div "hero. moveUp press enter hero. moveDown press enter hero. moveLeft press enter …" at bounding box center [408, 183] width 113 height 50
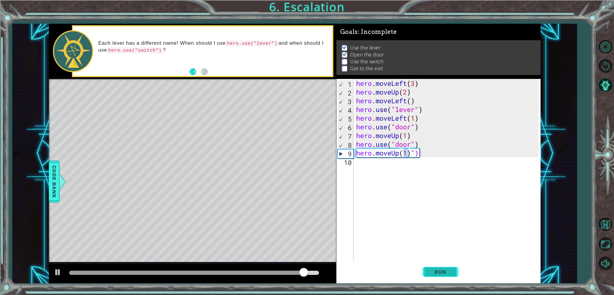
click at [441, 274] on span "Run" at bounding box center [441, 272] width 24 height 6
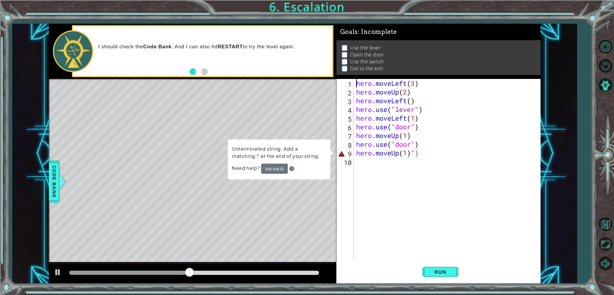
drag, startPoint x: 356, startPoint y: 82, endPoint x: 353, endPoint y: 75, distance: 7.6
click at [353, 75] on div "Goals : Incomplete Use the lever Open the door Use the switch Get to the exit h…" at bounding box center [439, 154] width 204 height 260
drag, startPoint x: 357, startPoint y: 151, endPoint x: 436, endPoint y: 158, distance: 78.6
click at [443, 157] on div "hero . moveLeft ( 3 ) hero . moveUp ( 2 ) hero . moveLeft ( ) hero . use ( "lev…" at bounding box center [448, 179] width 187 height 200
type textarea "hero.moveUp(1)")"
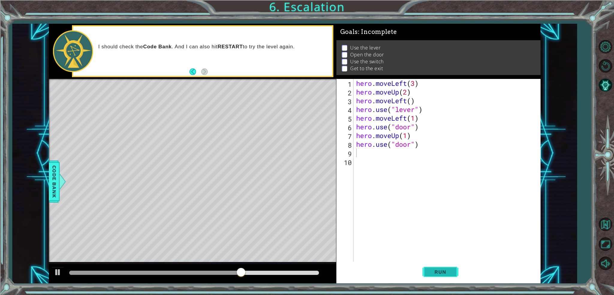
drag, startPoint x: 443, startPoint y: 271, endPoint x: 440, endPoint y: 269, distance: 3.2
click at [443, 271] on span "Run" at bounding box center [441, 272] width 24 height 6
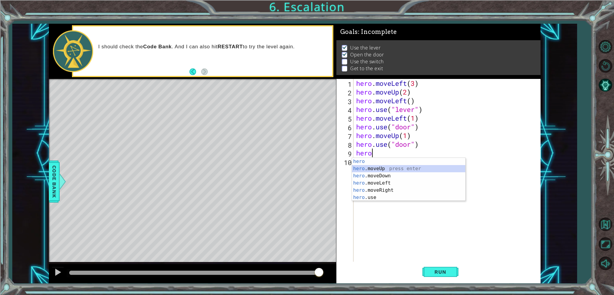
click at [383, 166] on div "hero press enter hero .moveUp press enter hero .moveDown press enter hero .move…" at bounding box center [408, 187] width 113 height 58
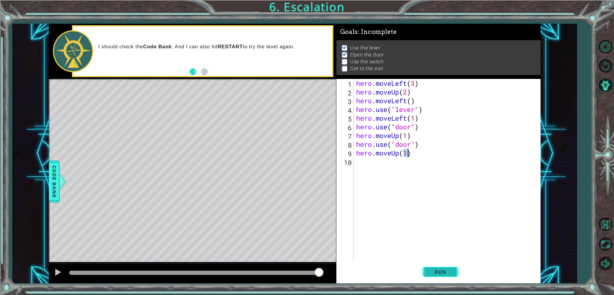
type textarea "hero.moveUp(1)"
click at [452, 275] on button "Run" at bounding box center [441, 272] width 36 height 20
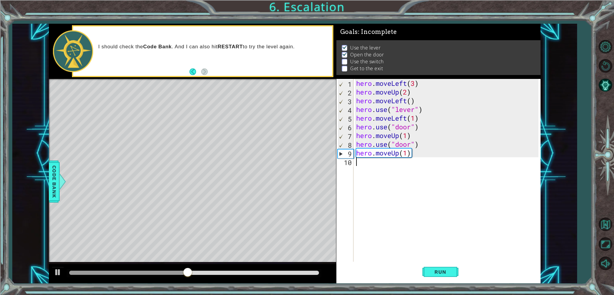
click at [383, 165] on div "hero . moveLeft ( 3 ) hero . moveUp ( 2 ) hero . moveLeft ( ) hero . use ( "lev…" at bounding box center [448, 179] width 187 height 200
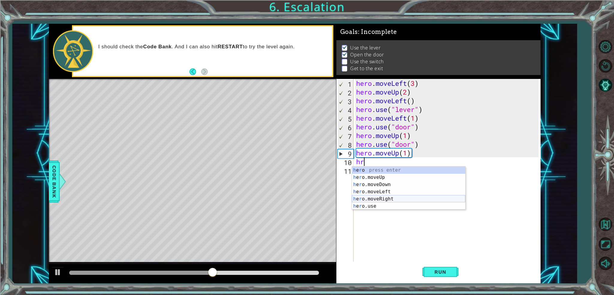
click at [389, 199] on div "h e r o press enter h e r o.moveUp press enter h e r o.moveDown press enter h e…" at bounding box center [408, 196] width 113 height 58
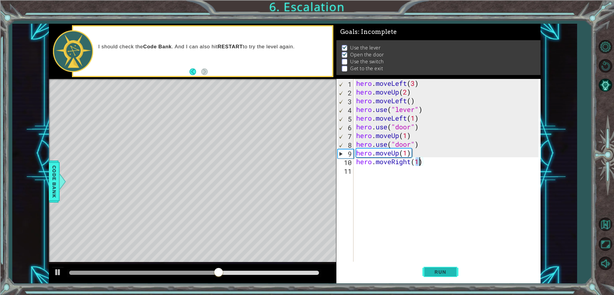
type textarea "hero.moveRight(1)"
click at [455, 275] on button "Run" at bounding box center [441, 272] width 36 height 20
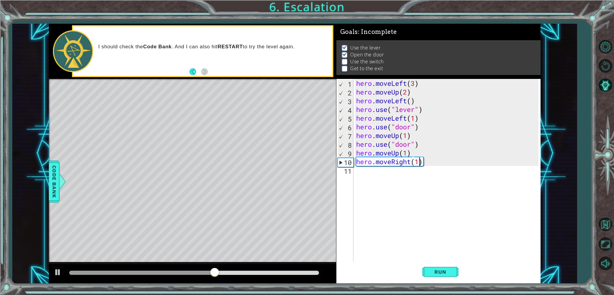
click at [437, 168] on div "hero . moveLeft ( 3 ) hero . moveUp ( 2 ) hero . moveLeft ( ) hero . use ( "lev…" at bounding box center [448, 179] width 187 height 200
click at [426, 159] on div "hero . moveLeft ( 3 ) hero . moveUp ( 2 ) hero . moveLeft ( ) hero . use ( "lev…" at bounding box center [448, 179] width 187 height 200
type textarea "hero.moveRight(1)"
click at [427, 175] on div "hero . moveLeft ( 3 ) hero . moveUp ( 2 ) hero . moveLeft ( ) hero . use ( "lev…" at bounding box center [448, 179] width 187 height 200
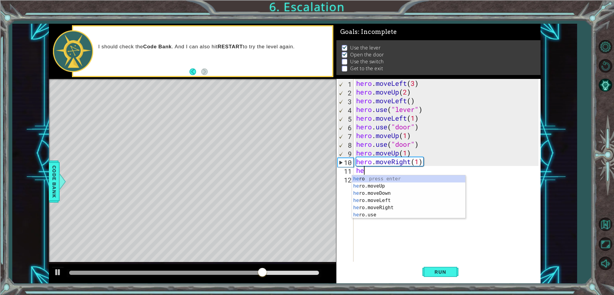
type textarea "h"
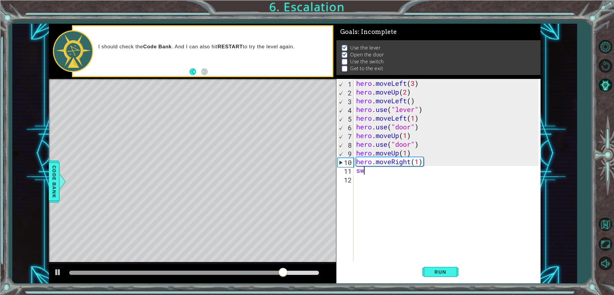
type textarea "s"
